Goal: Task Accomplishment & Management: Manage account settings

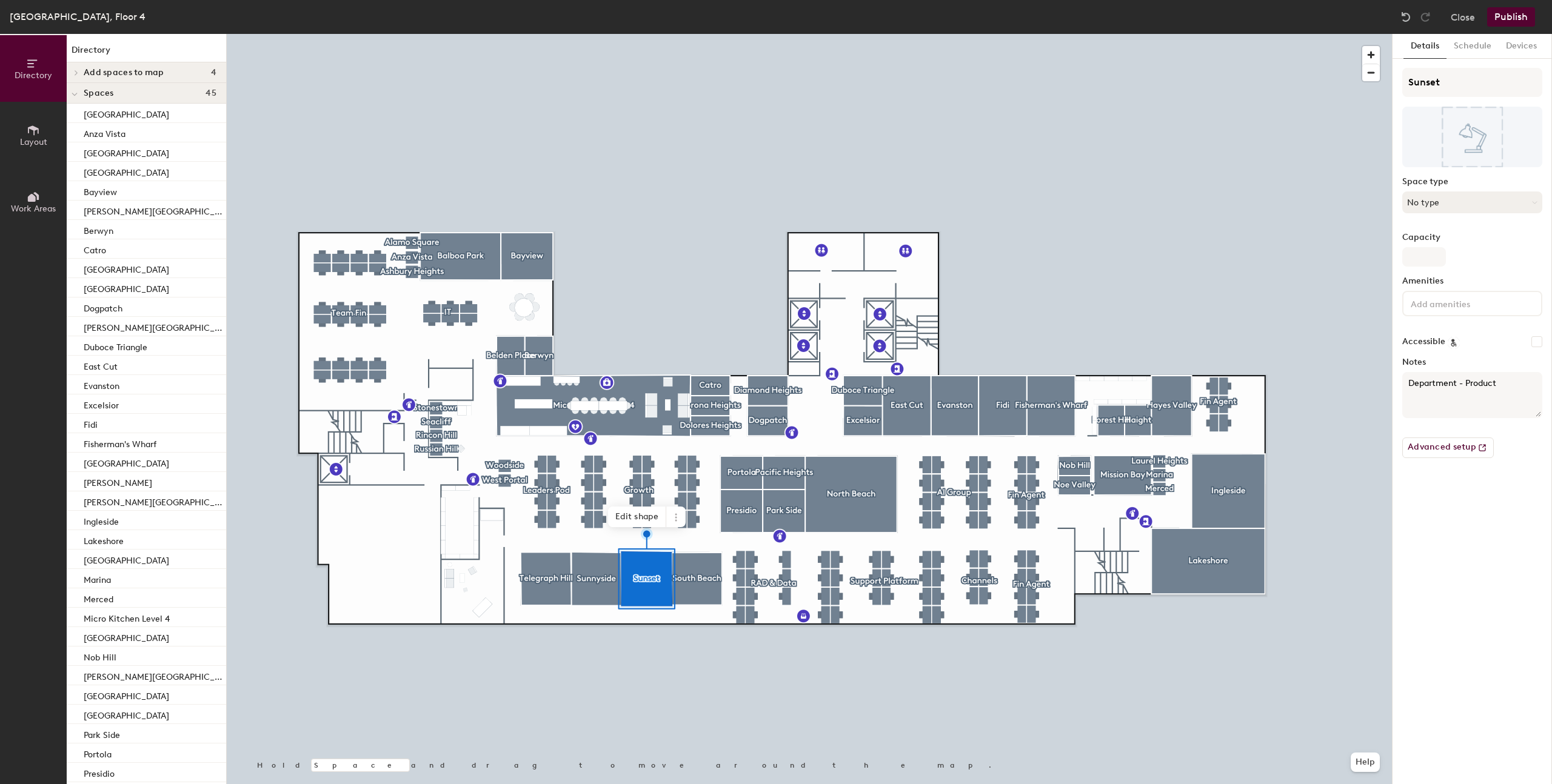
click at [1461, 198] on button "No type" at bounding box center [1472, 202] width 140 height 22
click at [1430, 343] on div "Office" at bounding box center [1477, 343] width 150 height 18
click at [1430, 211] on button "No type" at bounding box center [1472, 202] width 140 height 22
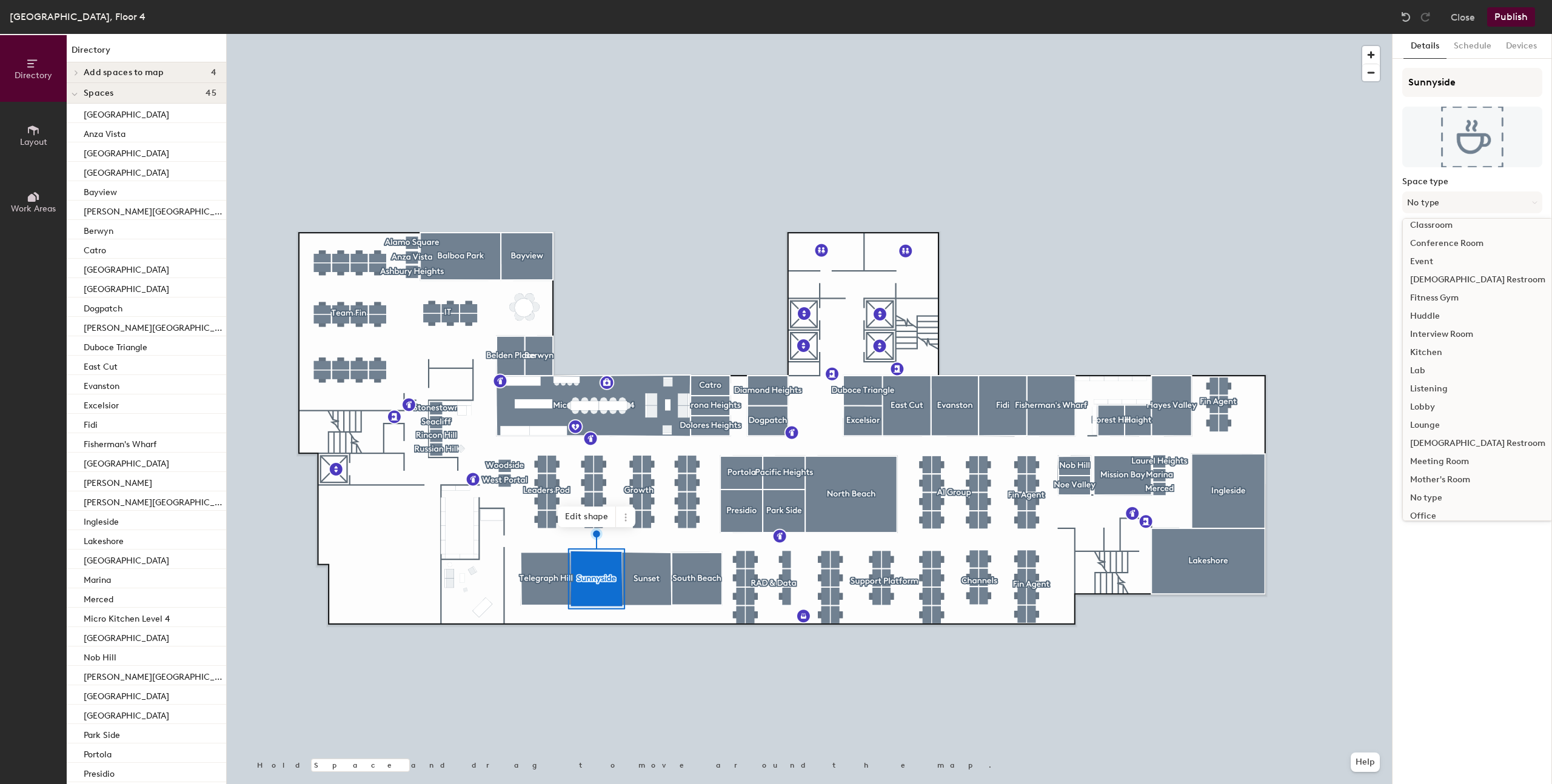
scroll to position [156, 0]
click at [1428, 457] on div "Office" at bounding box center [1477, 459] width 150 height 18
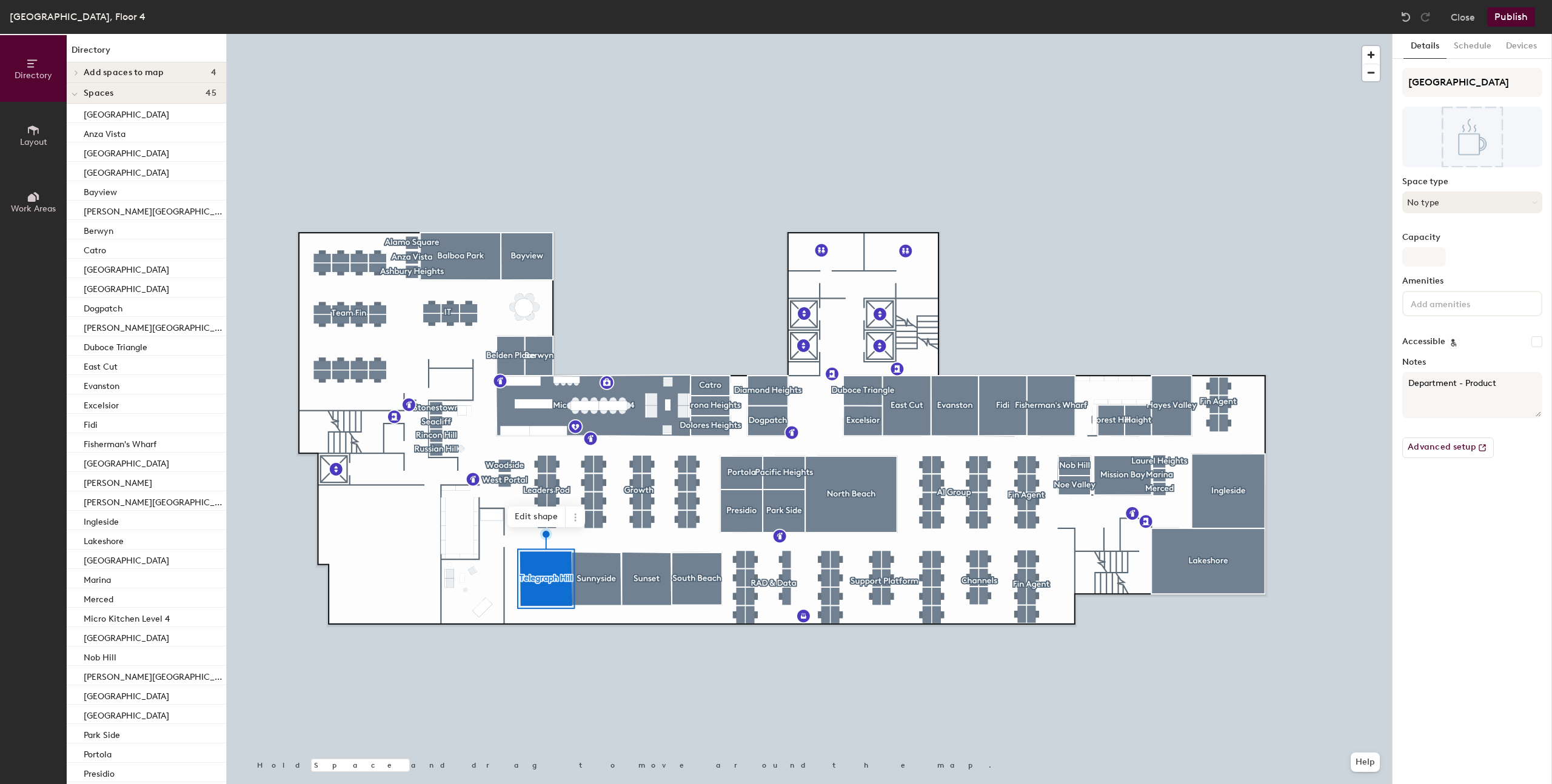
click at [1433, 203] on button "No type" at bounding box center [1472, 202] width 140 height 22
click at [1428, 434] on div "Office" at bounding box center [1477, 434] width 150 height 18
click at [1456, 502] on div "Details Schedule Devices Telegraph Hill Space type Office Capacity Amenities Ac…" at bounding box center [1472, 409] width 160 height 750
click at [1449, 451] on button "Advanced setup" at bounding box center [1448, 447] width 91 height 20
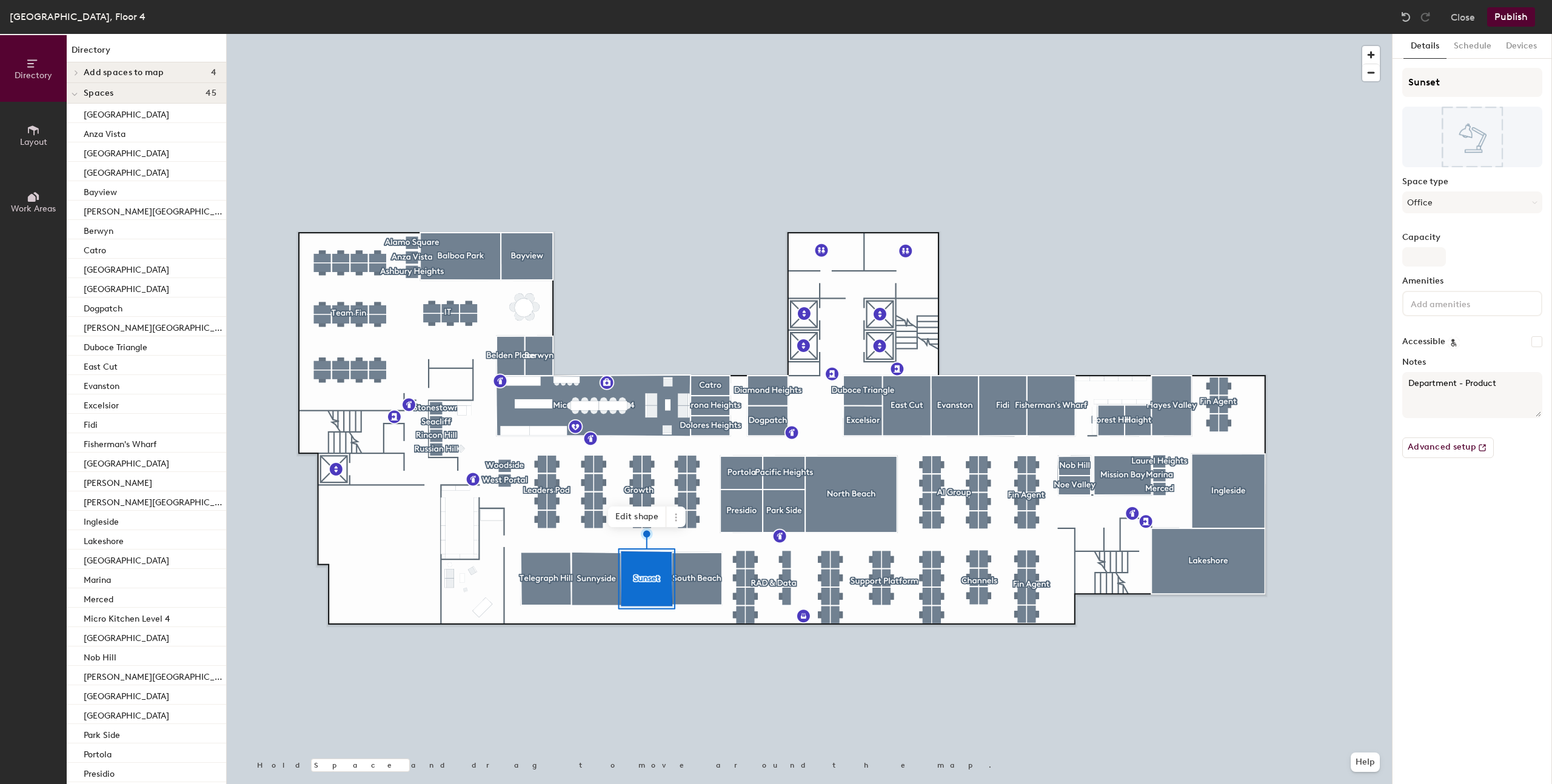
click at [1506, 24] on button "Publish" at bounding box center [1511, 17] width 48 height 20
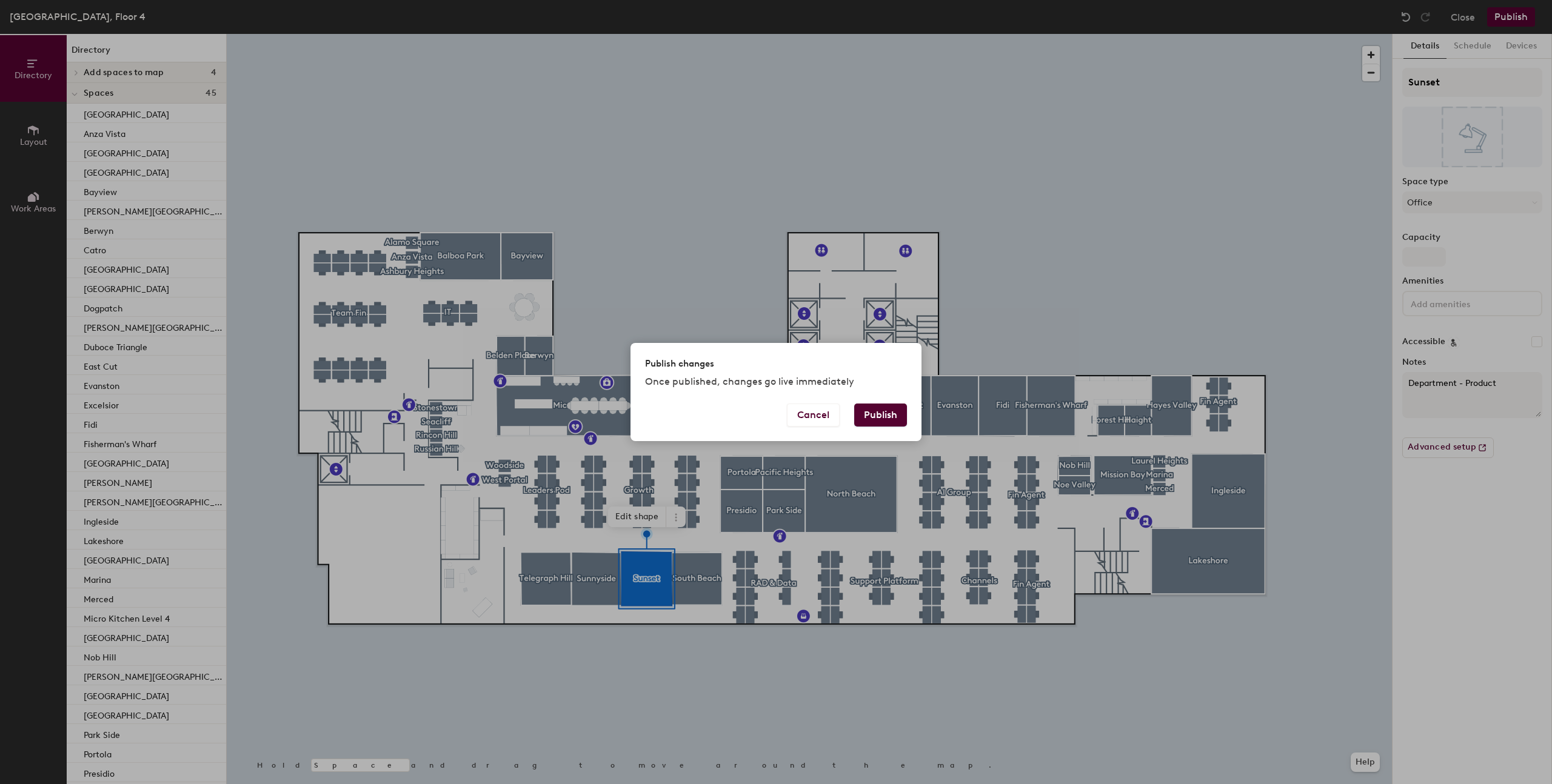
click at [889, 414] on button "Publish" at bounding box center [880, 414] width 53 height 23
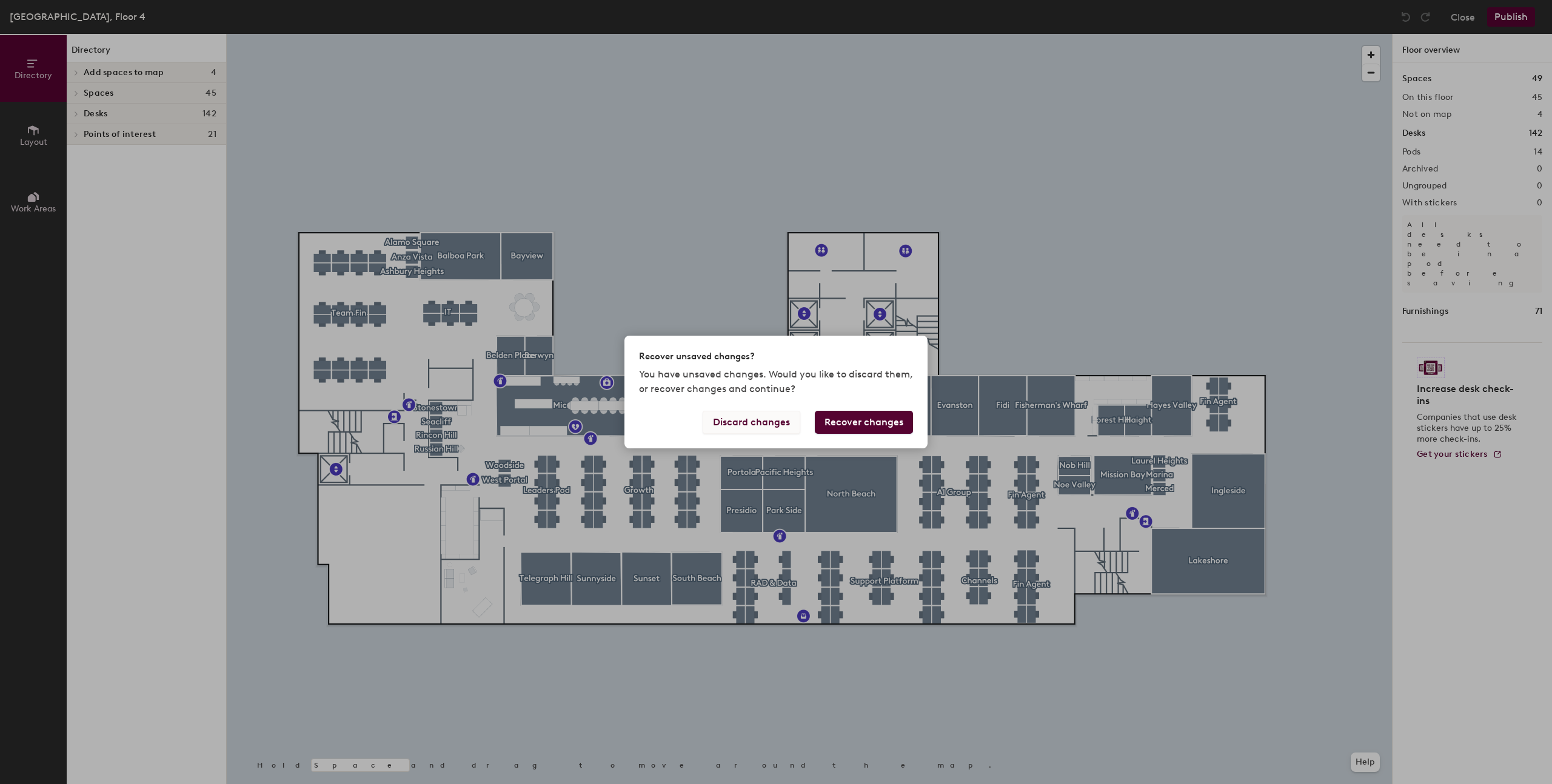
click at [784, 429] on button "Discard changes" at bounding box center [751, 422] width 98 height 23
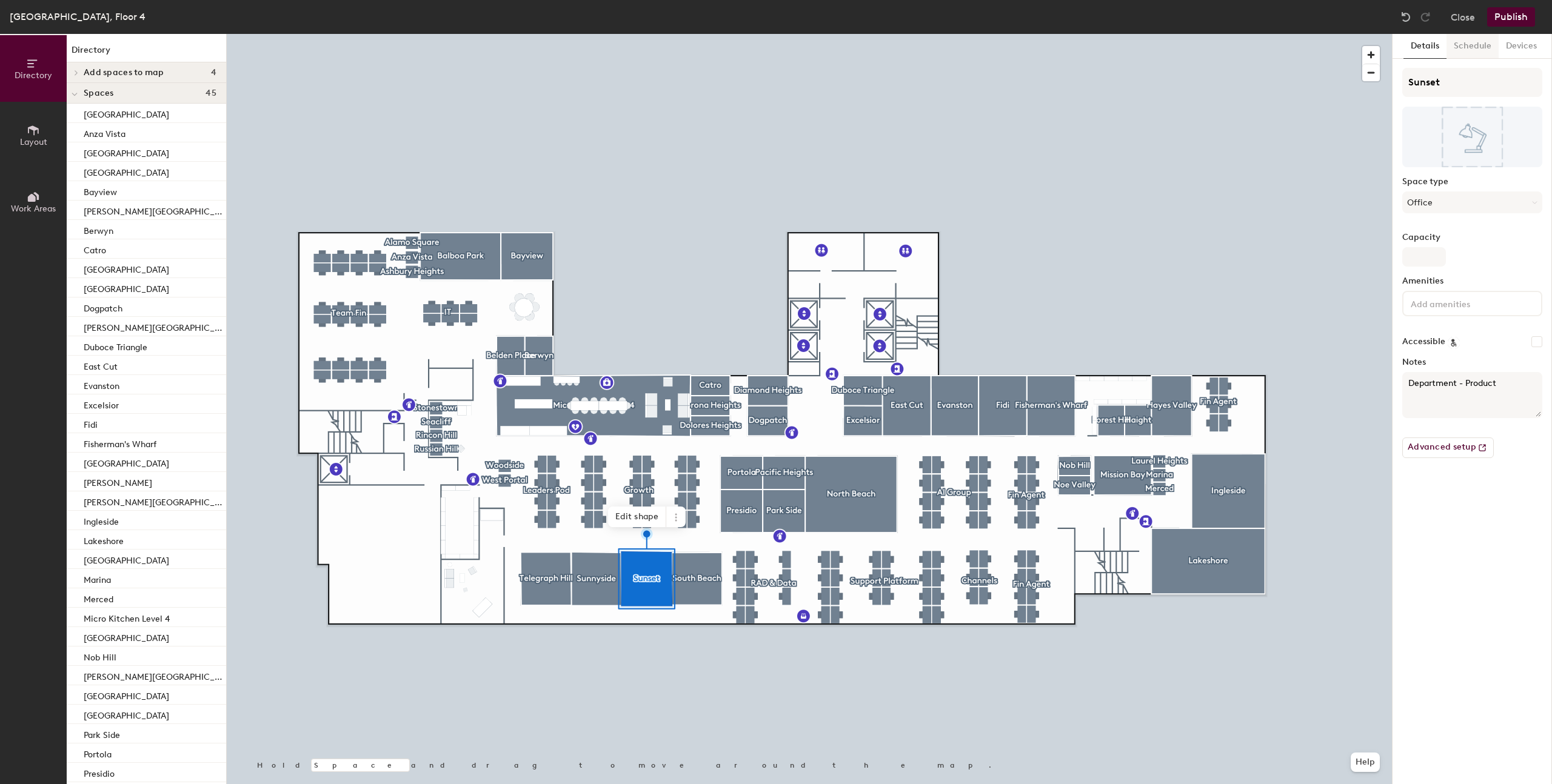
click at [1465, 39] on button "Schedule" at bounding box center [1473, 46] width 52 height 25
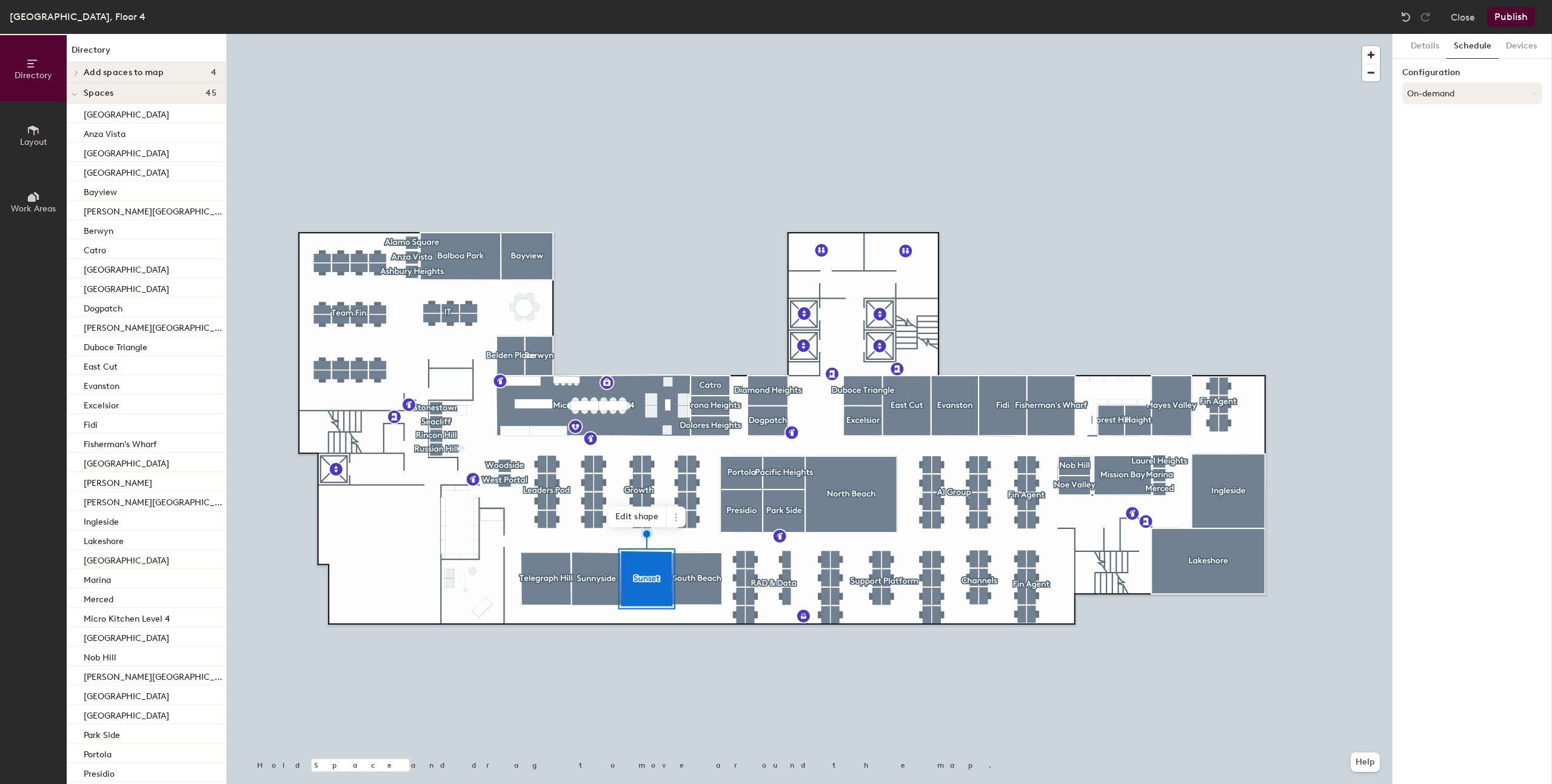
click at [1432, 86] on button "On-demand" at bounding box center [1472, 93] width 140 height 22
click at [1518, 42] on button "Devices" at bounding box center [1521, 46] width 46 height 25
click at [1421, 53] on button "Details" at bounding box center [1425, 46] width 43 height 25
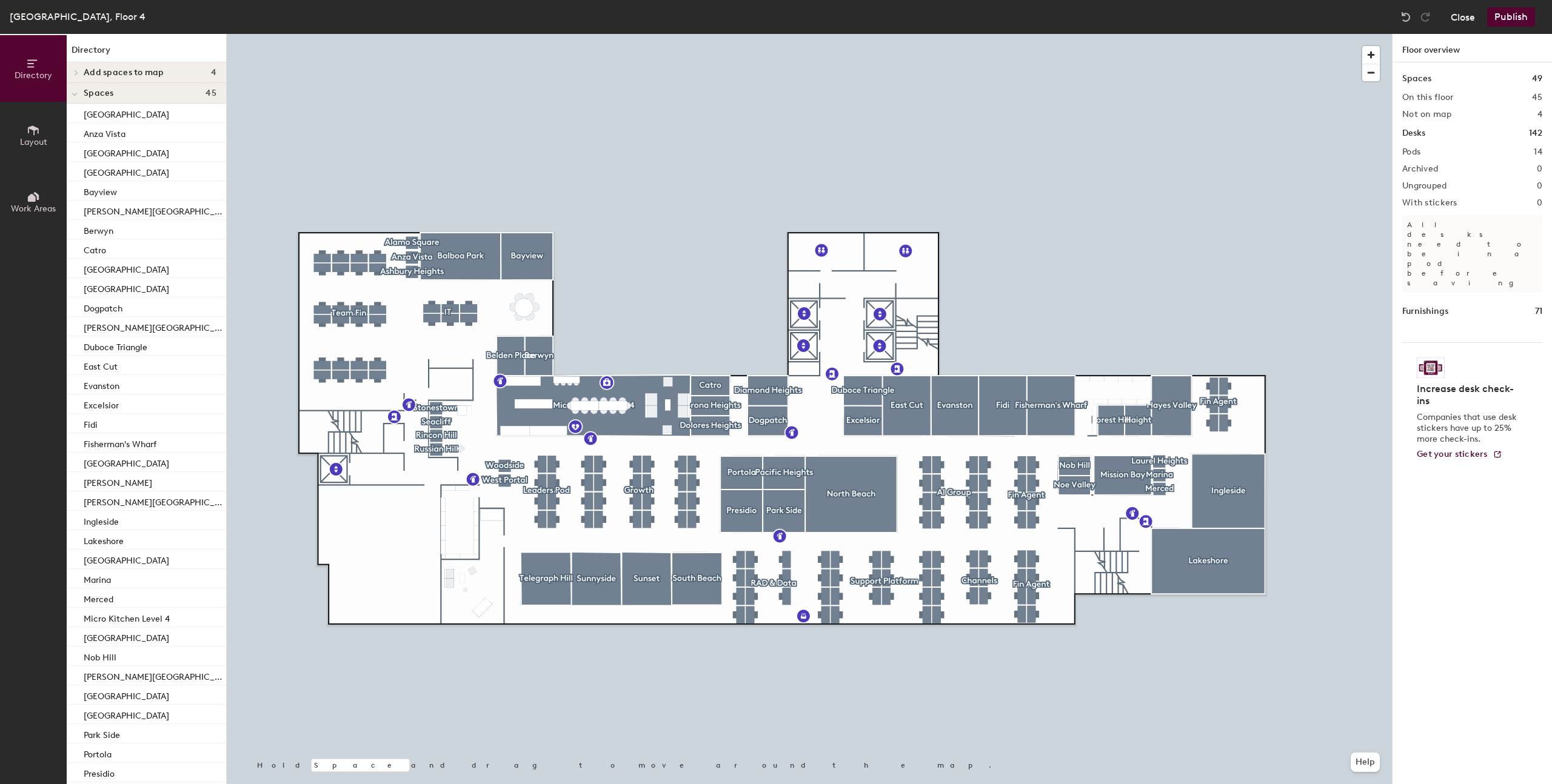
click at [1466, 18] on button "Close" at bounding box center [1463, 17] width 24 height 20
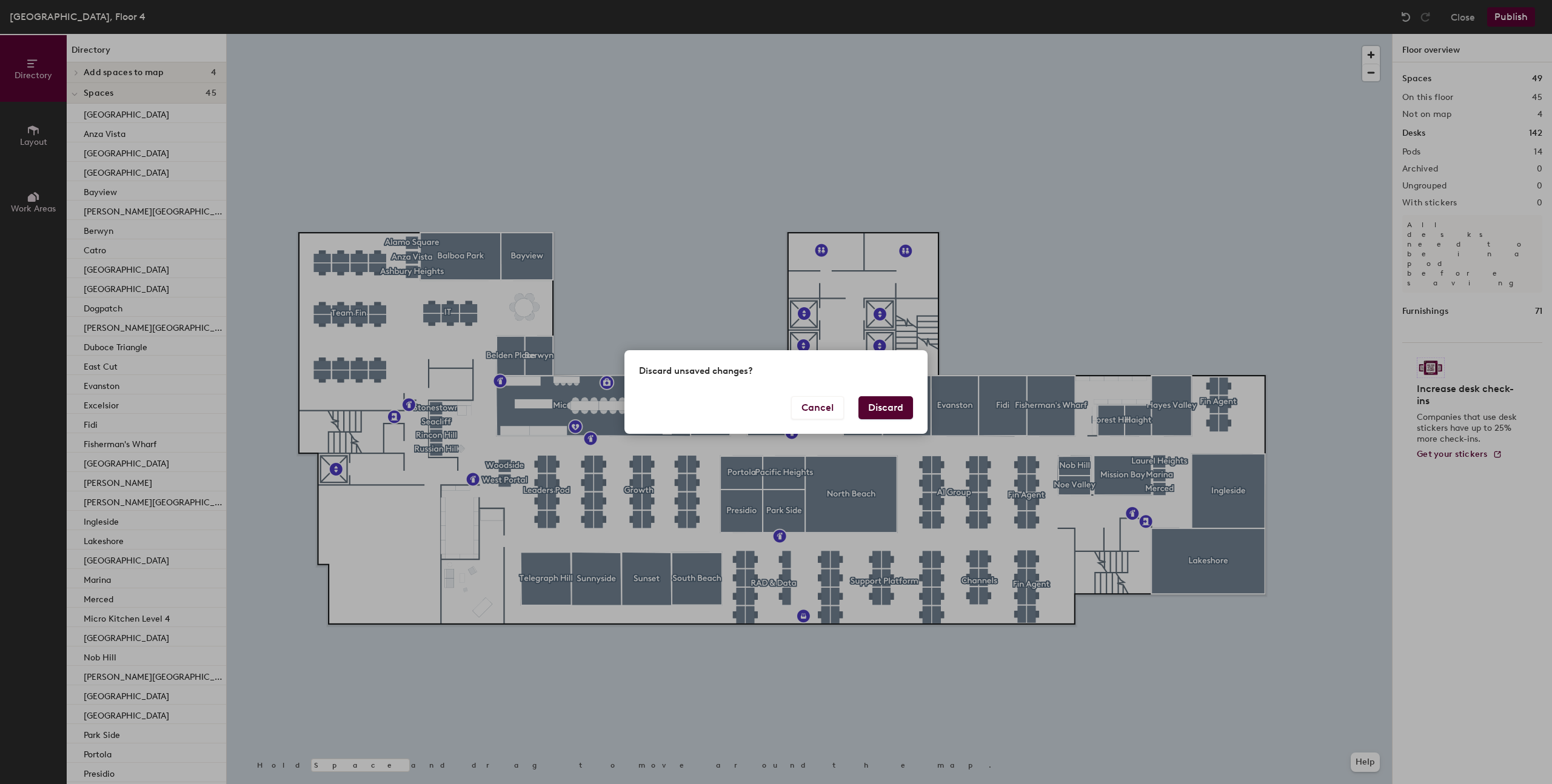
click at [901, 409] on button "Discard" at bounding box center [886, 407] width 55 height 23
